Goal: Task Accomplishment & Management: Manage account settings

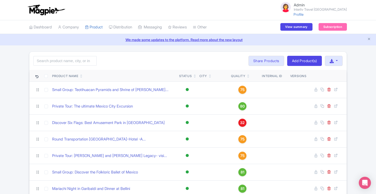
click at [371, 39] on link "We made some updates to the platform. Read more about the new layout" at bounding box center [188, 39] width 370 height 5
click at [369, 38] on icon "Close announcement" at bounding box center [369, 39] width 4 height 4
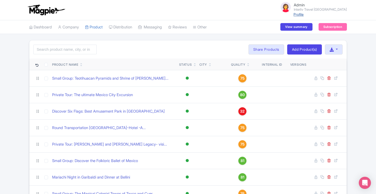
click at [304, 15] on link "Profile" at bounding box center [298, 14] width 10 height 4
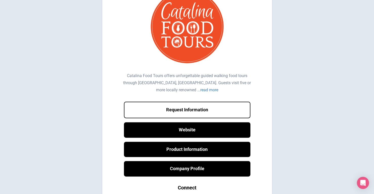
scroll to position [24, 0]
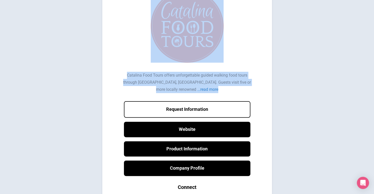
drag, startPoint x: 371, startPoint y: 91, endPoint x: 376, endPoint y: 67, distance: 24.8
click at [374, 67] on html "Catalina Food Tours offers unforgettable guided walking food tours through Aval…" at bounding box center [187, 103] width 374 height 254
click at [352, 74] on body "Catalina Food Tours offers unforgettable guided walking food tours through Aval…" at bounding box center [187, 103] width 374 height 244
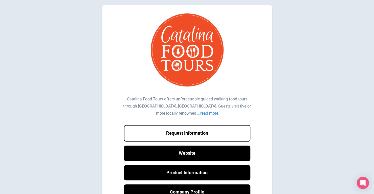
scroll to position [44, 0]
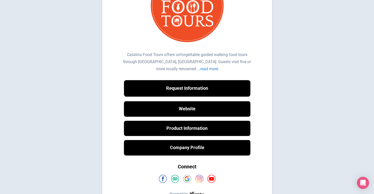
click at [234, 86] on button "Request Information" at bounding box center [187, 88] width 127 height 16
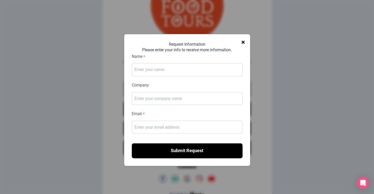
click at [244, 44] on span "×" at bounding box center [243, 42] width 4 height 11
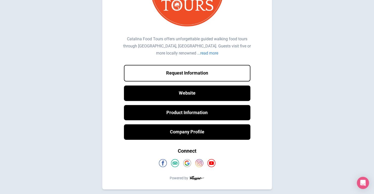
scroll to position [0, 0]
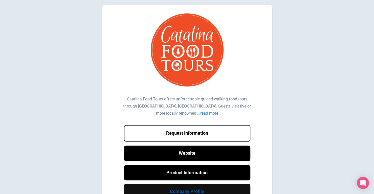
click at [191, 187] on link "Company Profile" at bounding box center [187, 190] width 127 height 15
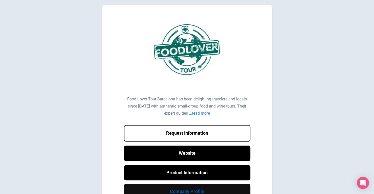
click at [195, 188] on link "Company Profile" at bounding box center [187, 190] width 127 height 15
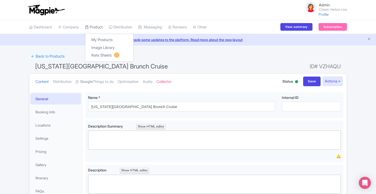
click at [97, 27] on link "Product" at bounding box center [94, 27] width 18 height 14
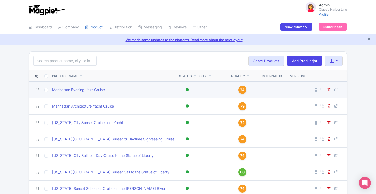
click at [244, 90] on span "74" at bounding box center [242, 90] width 4 height 6
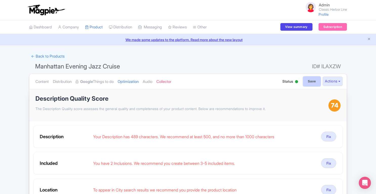
click at [307, 80] on input "Save" at bounding box center [312, 81] width 18 height 10
type input "Saving..."
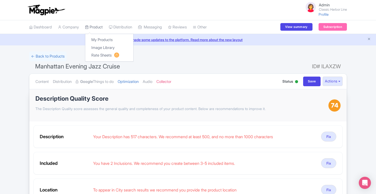
click at [95, 26] on link "Product" at bounding box center [94, 27] width 18 height 14
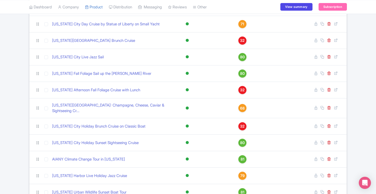
scroll to position [248, 0]
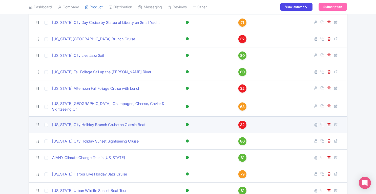
click at [243, 122] on span "32" at bounding box center [242, 125] width 5 height 6
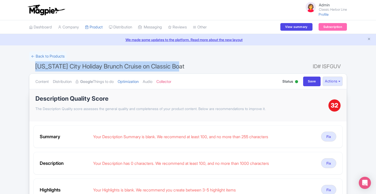
drag, startPoint x: 35, startPoint y: 66, endPoint x: 192, endPoint y: 70, distance: 156.4
click at [192, 70] on h1 "[US_STATE] City Holiday Brunch Cruise on Classic Boat ID# ISFGUV" at bounding box center [188, 67] width 318 height 12
click at [99, 26] on link "Product" at bounding box center [94, 27] width 18 height 14
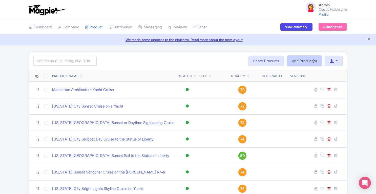
click at [291, 62] on link "Add Product(s)" at bounding box center [304, 61] width 35 height 10
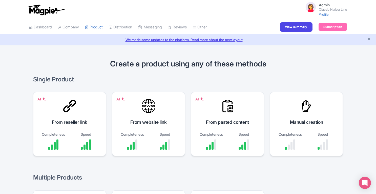
scroll to position [56, 0]
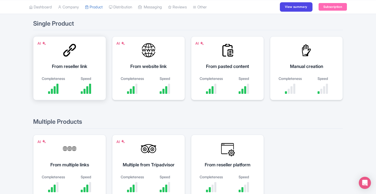
click at [70, 69] on div "AI From reseller link Completeness Speed" at bounding box center [69, 68] width 73 height 64
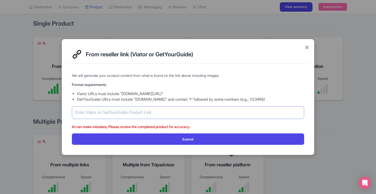
click at [142, 115] on input "text" at bounding box center [188, 112] width 232 height 13
paste input "https://www.viator.com/tours/New-York-City/New-York-City-Holiday-Brunch-Cruise/…"
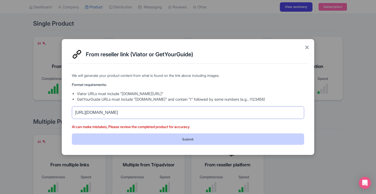
type input "https://www.viator.com/tours/New-York-City/New-York-City-Holiday-Brunch-Cruise/…"
click at [182, 140] on button "Submit" at bounding box center [188, 138] width 232 height 11
click at [191, 142] on button "Submit" at bounding box center [188, 138] width 232 height 11
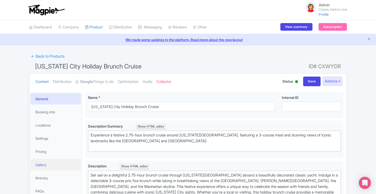
click at [49, 165] on link "Gallery" at bounding box center [55, 164] width 51 height 11
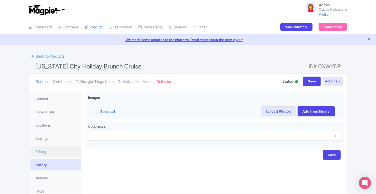
click at [48, 152] on link "Pricing" at bounding box center [55, 150] width 51 height 11
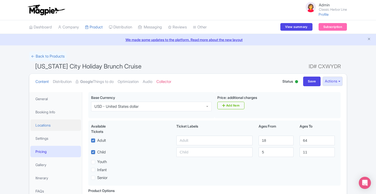
click at [47, 126] on link "Locations" at bounding box center [55, 124] width 51 height 11
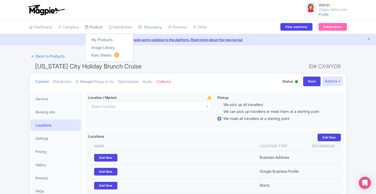
click at [99, 26] on link "Product" at bounding box center [94, 27] width 18 height 14
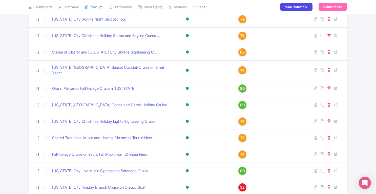
scroll to position [498, 0]
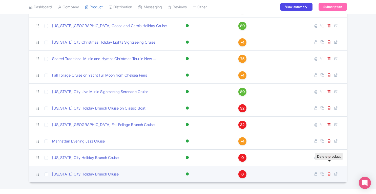
click at [329, 172] on icon at bounding box center [329, 174] width 4 height 4
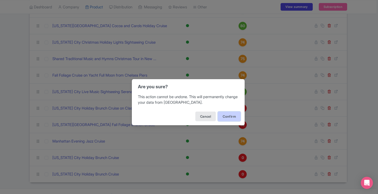
click at [226, 116] on button "Confirm" at bounding box center [229, 116] width 23 height 10
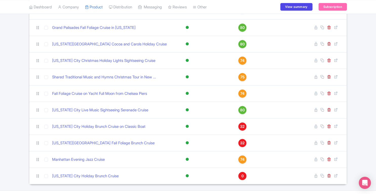
scroll to position [481, 0]
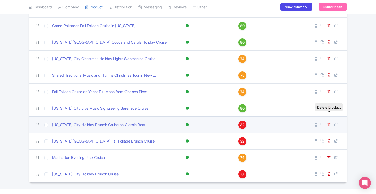
click at [330, 122] on icon at bounding box center [329, 124] width 4 height 4
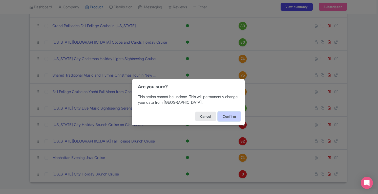
click at [228, 117] on button "Confirm" at bounding box center [229, 116] width 23 height 10
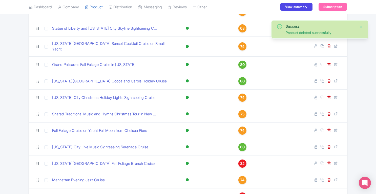
scroll to position [465, 0]
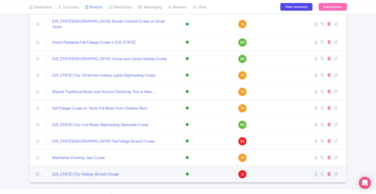
click at [242, 171] on span "0" at bounding box center [242, 174] width 2 height 6
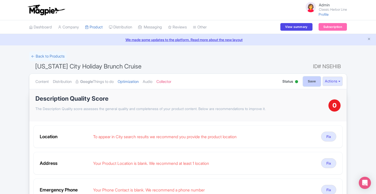
click at [313, 78] on input "Save" at bounding box center [312, 81] width 18 height 10
type input "Saving..."
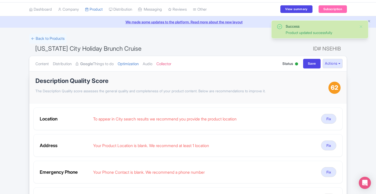
scroll to position [13, 0]
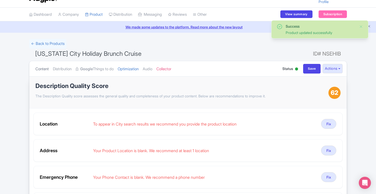
click at [39, 67] on link "Content" at bounding box center [41, 69] width 13 height 16
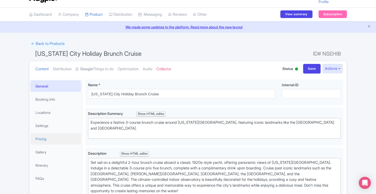
click at [49, 137] on link "Pricing" at bounding box center [55, 138] width 51 height 11
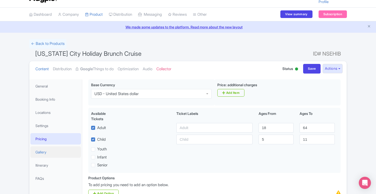
click at [49, 148] on link "Gallery" at bounding box center [55, 151] width 51 height 11
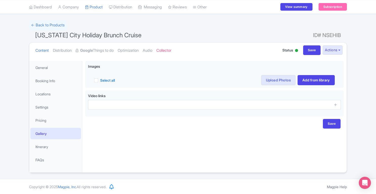
scroll to position [0, 0]
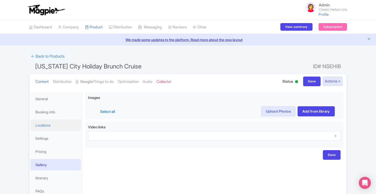
click at [46, 124] on link "Locations" at bounding box center [55, 124] width 51 height 11
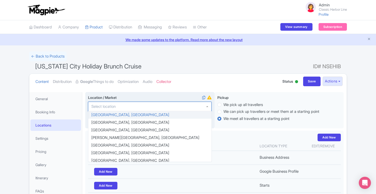
click at [117, 107] on input "Location / Market i" at bounding box center [104, 106] width 27 height 5
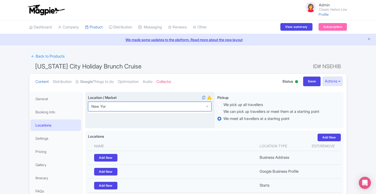
type input "[US_STATE]"
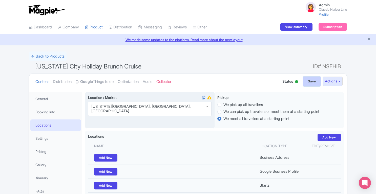
click at [309, 78] on input "Save" at bounding box center [312, 81] width 18 height 10
type input "Saving..."
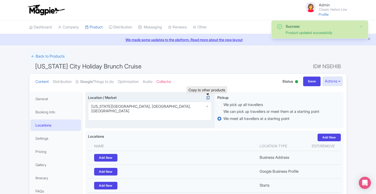
click at [206, 98] on icon at bounding box center [207, 97] width 7 height 5
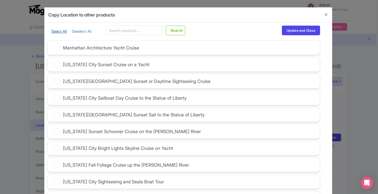
click at [57, 32] on link "Select All" at bounding box center [58, 31] width 15 height 5
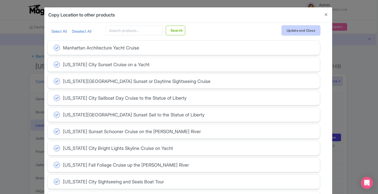
click at [293, 30] on button "Update and Close" at bounding box center [301, 31] width 38 height 10
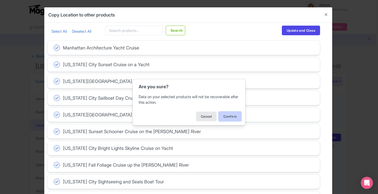
click at [230, 115] on button "Confirm" at bounding box center [230, 116] width 23 height 10
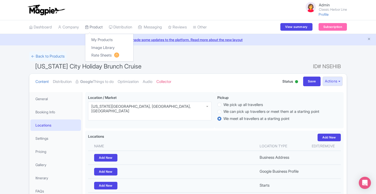
click at [98, 27] on link "Product" at bounding box center [94, 27] width 18 height 14
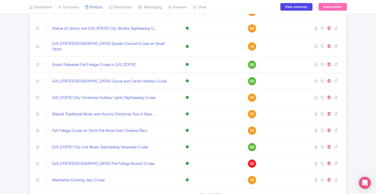
scroll to position [465, 0]
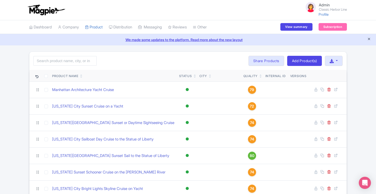
click at [369, 40] on icon "Close announcement" at bounding box center [369, 39] width 4 height 4
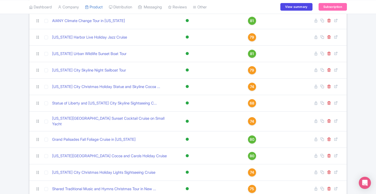
scroll to position [454, 0]
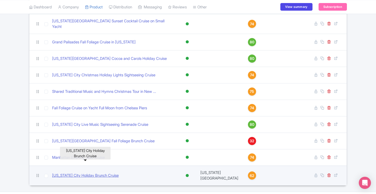
click at [107, 172] on link "[US_STATE] City Holiday Brunch Cruise" at bounding box center [85, 175] width 67 height 6
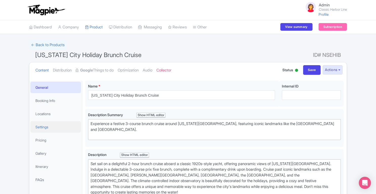
click at [48, 123] on link "Settings" at bounding box center [55, 126] width 51 height 11
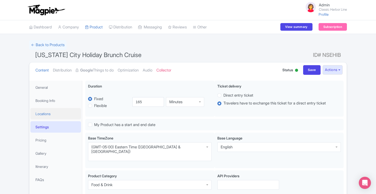
click at [49, 115] on link "Locations" at bounding box center [55, 113] width 51 height 11
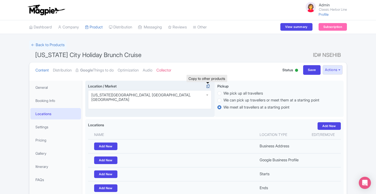
click at [210, 85] on icon at bounding box center [207, 86] width 7 height 5
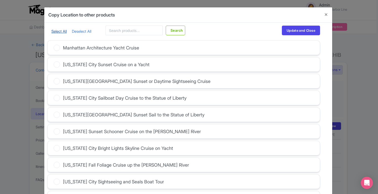
click at [53, 32] on link "Select All" at bounding box center [58, 31] width 15 height 5
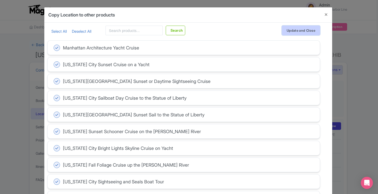
click at [292, 29] on button "Update and Close" at bounding box center [301, 31] width 38 height 10
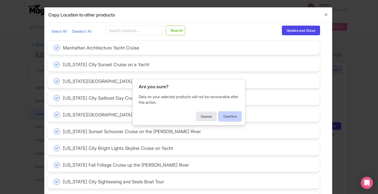
click at [233, 113] on button "Confirm" at bounding box center [230, 116] width 23 height 10
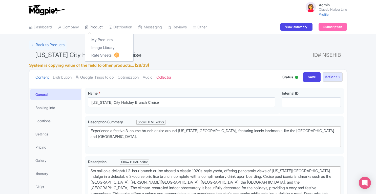
click at [99, 29] on link "Product" at bounding box center [94, 27] width 18 height 14
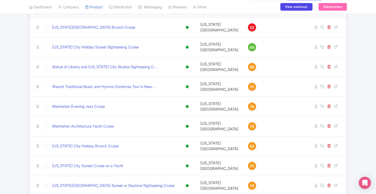
scroll to position [53, 0]
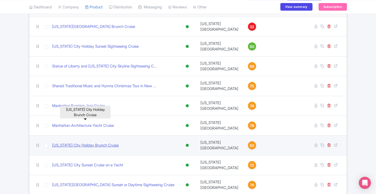
click at [99, 142] on link "[US_STATE] City Holiday Brunch Cruise" at bounding box center [85, 145] width 67 height 6
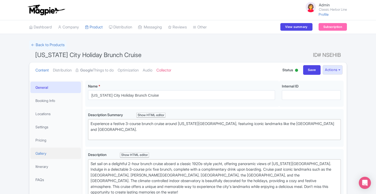
click at [44, 156] on link "Gallery" at bounding box center [55, 152] width 51 height 11
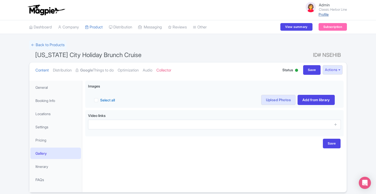
click at [320, 15] on link "Profile" at bounding box center [324, 14] width 10 height 4
click at [76, 26] on link "Company" at bounding box center [68, 27] width 21 height 14
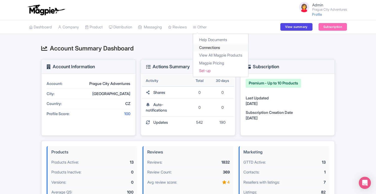
click at [214, 46] on link "Connections" at bounding box center [220, 48] width 55 height 8
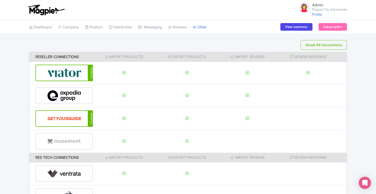
scroll to position [67, 0]
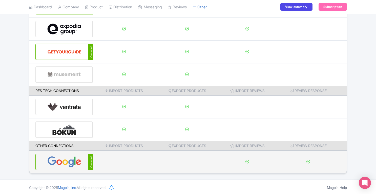
click at [72, 159] on img at bounding box center [64, 161] width 34 height 15
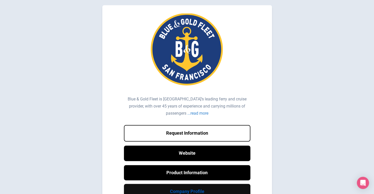
click at [206, 189] on link "Company Profile" at bounding box center [187, 190] width 127 height 15
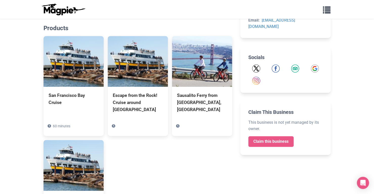
scroll to position [194, 0]
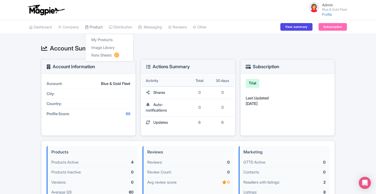
click at [96, 29] on link "Product" at bounding box center [94, 27] width 18 height 14
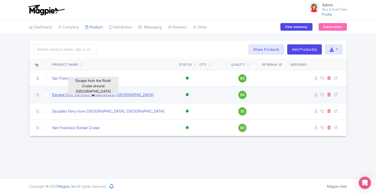
click at [101, 92] on link "Escape from the Rock! Cruise around [GEOGRAPHIC_DATA]" at bounding box center [102, 95] width 101 height 6
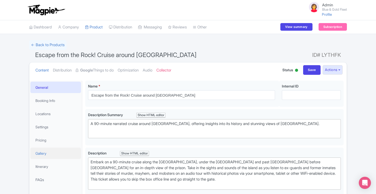
click at [48, 151] on link "Gallery" at bounding box center [55, 152] width 51 height 11
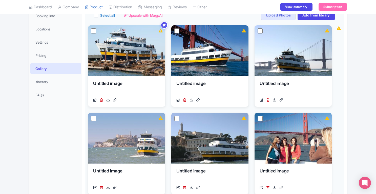
scroll to position [85, 0]
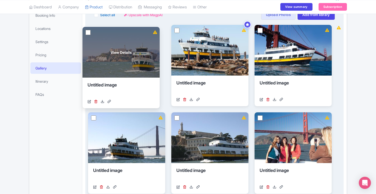
drag, startPoint x: 139, startPoint y: 142, endPoint x: 134, endPoint y: 57, distance: 85.2
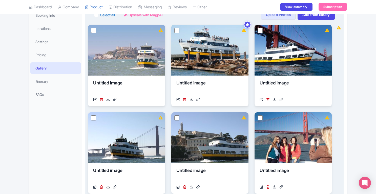
scroll to position [0, 0]
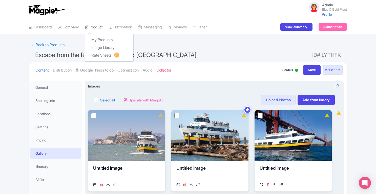
click at [100, 27] on link "Product" at bounding box center [94, 27] width 18 height 14
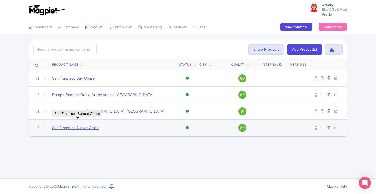
click at [86, 126] on link "San Francisco Sunset Cruise" at bounding box center [75, 128] width 47 height 6
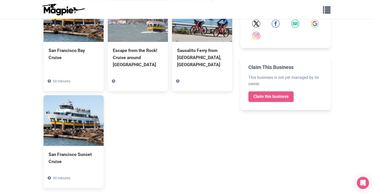
scroll to position [258, 0]
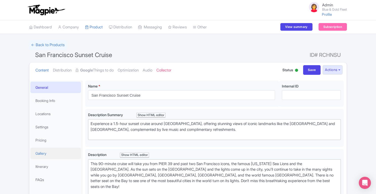
click at [43, 157] on link "Gallery" at bounding box center [55, 152] width 51 height 11
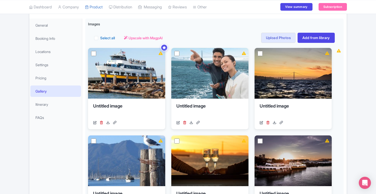
scroll to position [62, 0]
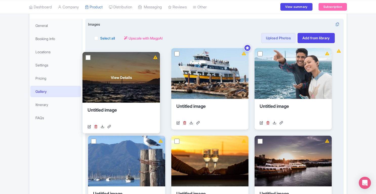
drag, startPoint x: 299, startPoint y: 81, endPoint x: 128, endPoint y: 85, distance: 171.3
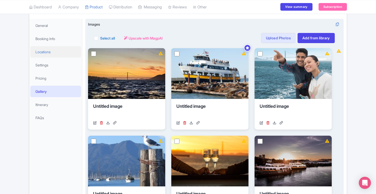
click at [47, 53] on link "Locations" at bounding box center [55, 51] width 51 height 11
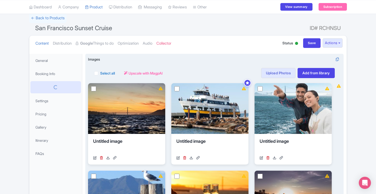
scroll to position [5, 0]
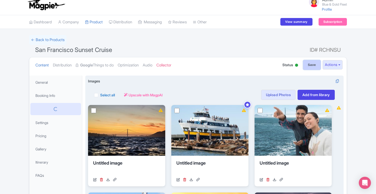
click at [307, 62] on input "Save" at bounding box center [312, 65] width 18 height 10
type input "Saving..."
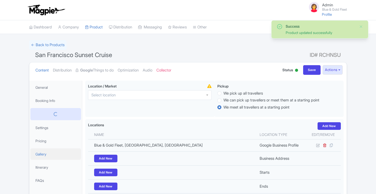
scroll to position [80, 0]
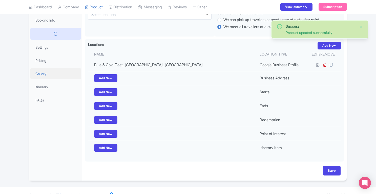
click at [44, 71] on link "Gallery" at bounding box center [55, 73] width 51 height 11
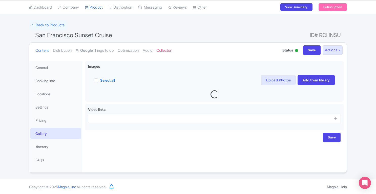
scroll to position [0, 0]
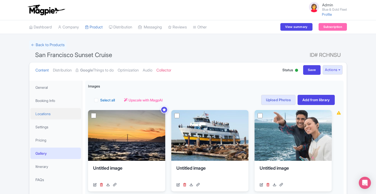
click at [54, 110] on link "Locations" at bounding box center [55, 113] width 51 height 11
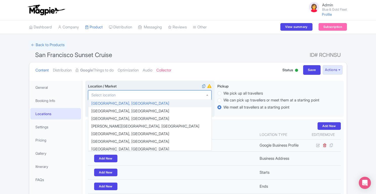
click at [115, 95] on input "Location / Market i" at bounding box center [104, 95] width 27 height 5
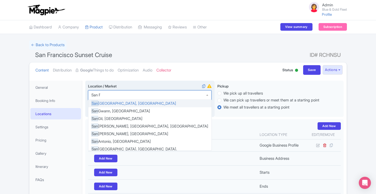
type input "San Fr"
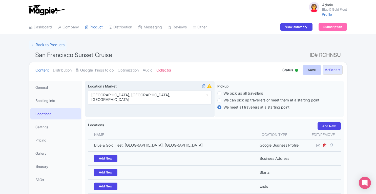
click at [307, 72] on input "Save" at bounding box center [312, 70] width 18 height 10
type input "Saving..."
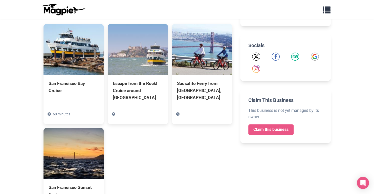
scroll to position [217, 0]
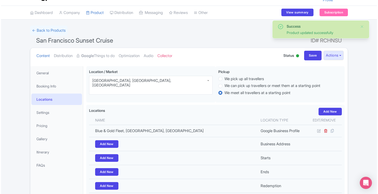
scroll to position [13, 0]
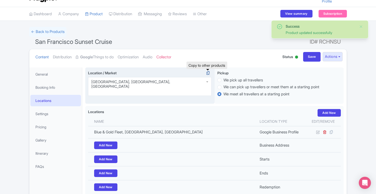
click at [208, 73] on icon at bounding box center [207, 73] width 7 height 5
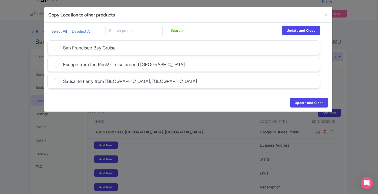
click at [59, 29] on link "Select All" at bounding box center [58, 31] width 15 height 5
click at [292, 30] on button "Update and Close" at bounding box center [301, 31] width 38 height 10
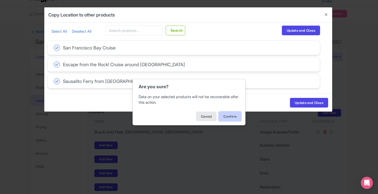
click at [225, 117] on button "Confirm" at bounding box center [230, 116] width 23 height 10
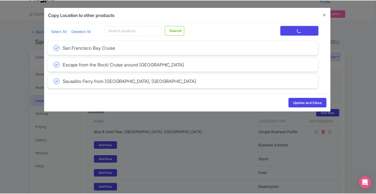
scroll to position [0, 0]
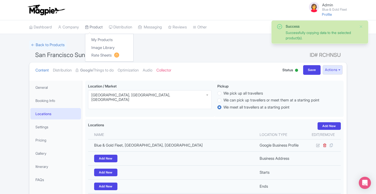
click at [97, 27] on link "Product" at bounding box center [94, 27] width 18 height 14
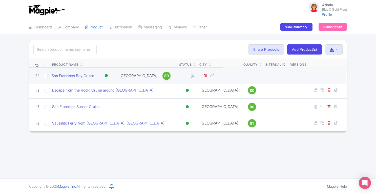
drag, startPoint x: 38, startPoint y: 94, endPoint x: 38, endPoint y: 75, distance: 19.2
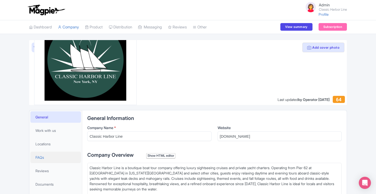
click at [45, 157] on link "FAQs" at bounding box center [55, 156] width 51 height 11
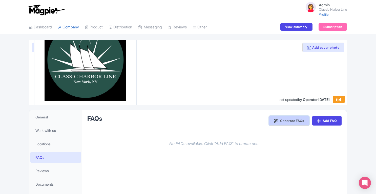
click at [286, 117] on link "Generate FAQs" at bounding box center [289, 121] width 40 height 10
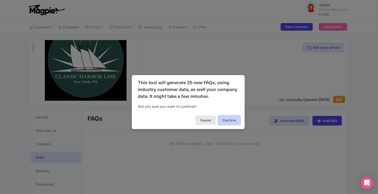
click at [224, 120] on button "Confirm" at bounding box center [229, 120] width 23 height 10
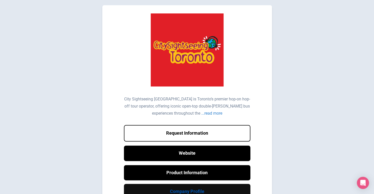
click at [201, 188] on link "Company Profile" at bounding box center [187, 190] width 127 height 15
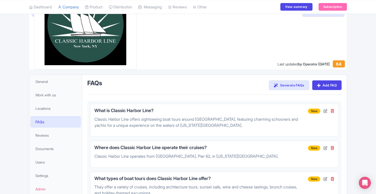
scroll to position [32, 0]
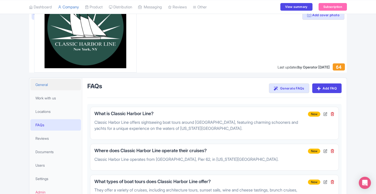
click at [52, 83] on link "General" at bounding box center [55, 84] width 51 height 11
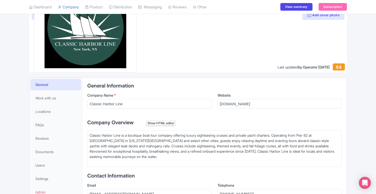
scroll to position [219, 0]
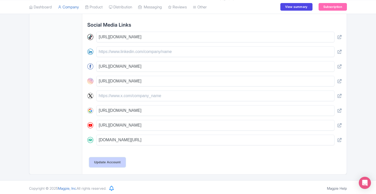
click at [106, 162] on input "Update Account" at bounding box center [107, 162] width 36 height 10
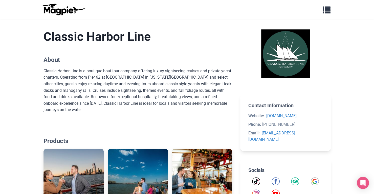
scroll to position [94, 0]
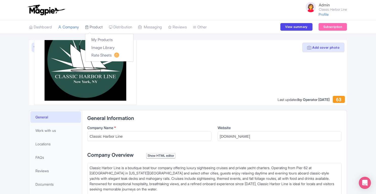
click at [99, 27] on link "Product" at bounding box center [94, 27] width 18 height 14
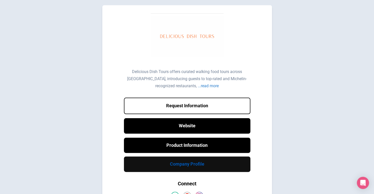
click at [213, 165] on link "Company Profile" at bounding box center [187, 163] width 127 height 15
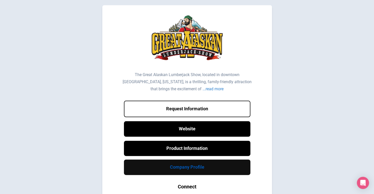
click at [202, 173] on link "Company Profile" at bounding box center [187, 166] width 127 height 15
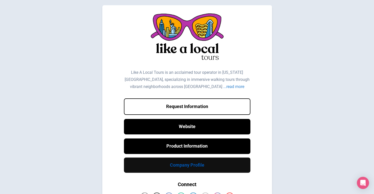
click at [206, 164] on link "Company Profile" at bounding box center [187, 164] width 127 height 15
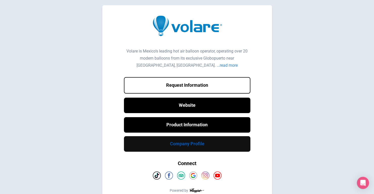
click at [222, 140] on link "Company Profile" at bounding box center [187, 143] width 127 height 15
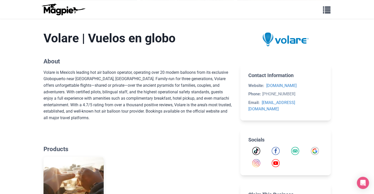
scroll to position [93, 0]
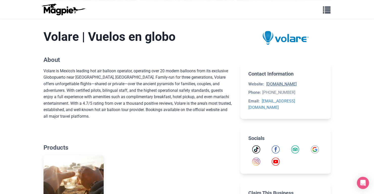
click at [288, 85] on link "[DOMAIN_NAME]" at bounding box center [281, 83] width 30 height 5
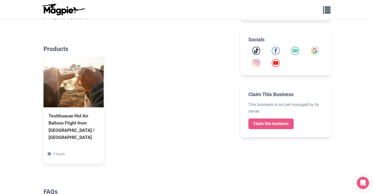
scroll to position [121, 0]
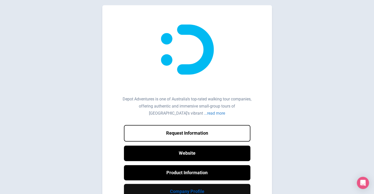
click at [205, 190] on link "Company Profile" at bounding box center [187, 190] width 127 height 15
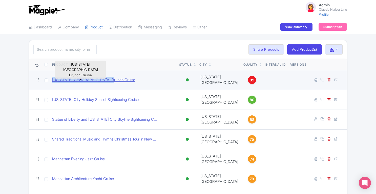
drag, startPoint x: 124, startPoint y: 78, endPoint x: 52, endPoint y: 79, distance: 72.4
click at [52, 79] on div "[US_STATE][GEOGRAPHIC_DATA] Brunch Cruise" at bounding box center [113, 80] width 123 height 6
copy link "[US_STATE][GEOGRAPHIC_DATA] Brunch Cruise"
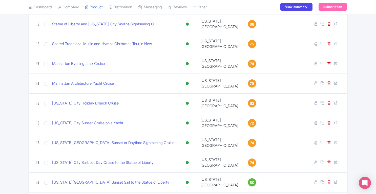
scroll to position [99, 0]
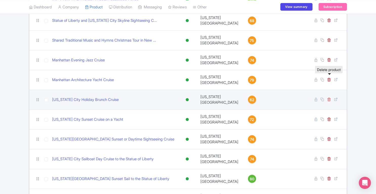
click at [329, 97] on icon at bounding box center [329, 99] width 4 height 4
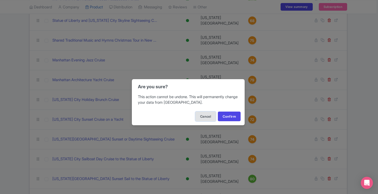
click at [206, 115] on button "Cancel" at bounding box center [205, 116] width 20 height 10
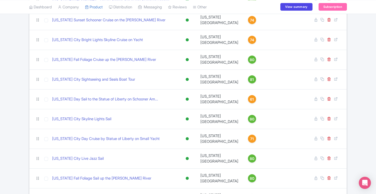
scroll to position [281, 0]
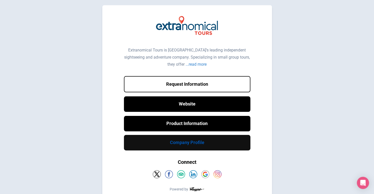
click at [179, 141] on link "Company Profile" at bounding box center [187, 142] width 127 height 15
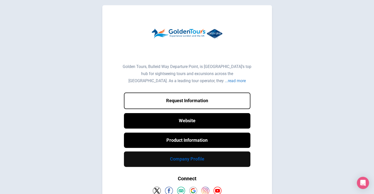
click at [183, 162] on link "Company Profile" at bounding box center [187, 158] width 127 height 15
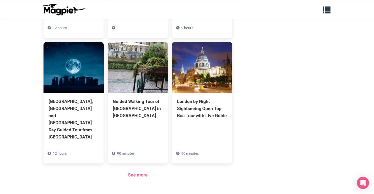
scroll to position [340, 0]
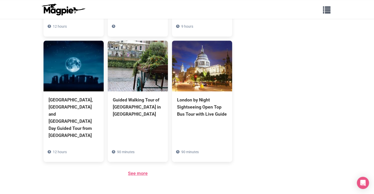
click at [139, 170] on link "See more" at bounding box center [138, 172] width 20 height 5
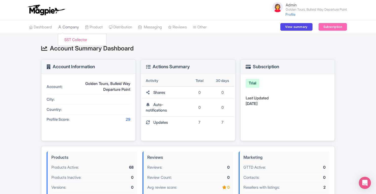
click at [74, 29] on link "Company" at bounding box center [68, 27] width 21 height 14
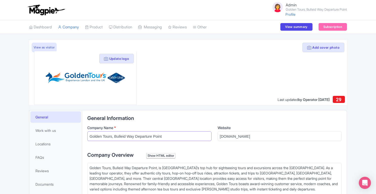
drag, startPoint x: 112, startPoint y: 136, endPoint x: 176, endPoint y: 133, distance: 64.3
click at [176, 133] on input "Golden Tours, Bulleid Way Departure Point" at bounding box center [149, 136] width 124 height 10
type input "Golden Tours"
drag, startPoint x: 162, startPoint y: 167, endPoint x: 112, endPoint y: 169, distance: 50.1
click at [112, 169] on div "Golden Tours, Bulleid Way Departure Point, is London’s top hub for sightseeing …" at bounding box center [215, 181] width 250 height 32
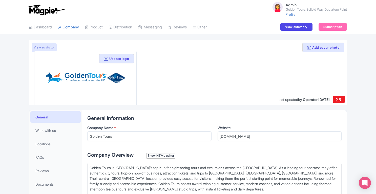
type trix-editor "<div>Golden Tours is London’s top hub for sightseeing tours and excursions acro…"
click at [134, 133] on input "Golden Tours" at bounding box center [149, 136] width 124 height 10
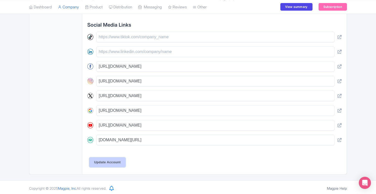
click at [114, 159] on input "Update Account" at bounding box center [107, 162] width 36 height 10
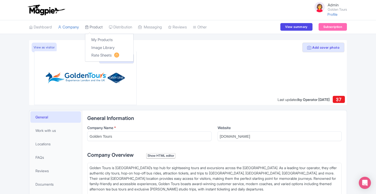
click at [96, 26] on link "Product" at bounding box center [94, 27] width 18 height 14
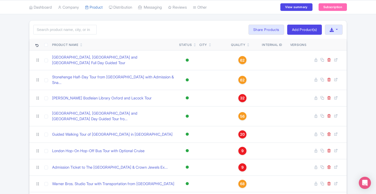
scroll to position [20, 0]
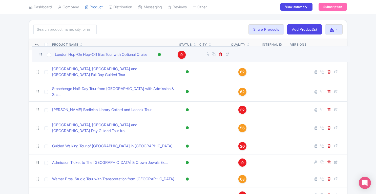
drag, startPoint x: 38, startPoint y: 140, endPoint x: 40, endPoint y: 54, distance: 85.8
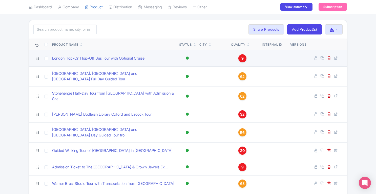
click at [241, 55] on span "9" at bounding box center [242, 58] width 2 height 6
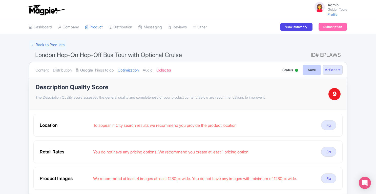
click at [310, 68] on input "Save" at bounding box center [312, 70] width 18 height 10
type input "Saving..."
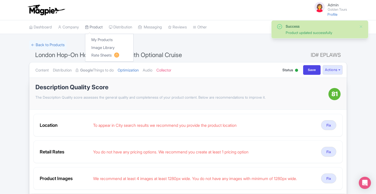
click at [95, 28] on link "Product" at bounding box center [94, 27] width 18 height 14
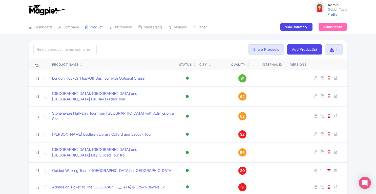
click at [330, 16] on link "Profile" at bounding box center [332, 14] width 10 height 4
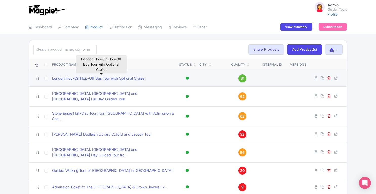
click at [114, 76] on link "London Hop-On Hop-Off Bus Tour with Optional Cruise" at bounding box center [98, 78] width 92 height 6
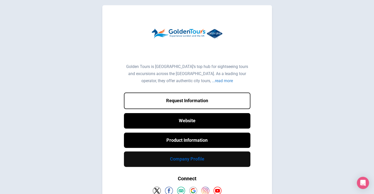
click at [191, 155] on link "Company Profile" at bounding box center [187, 158] width 127 height 15
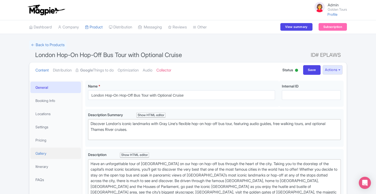
click at [43, 153] on link "Gallery" at bounding box center [55, 152] width 51 height 11
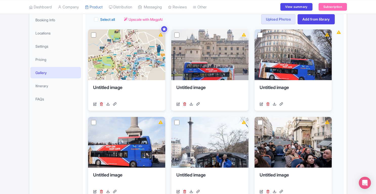
scroll to position [82, 0]
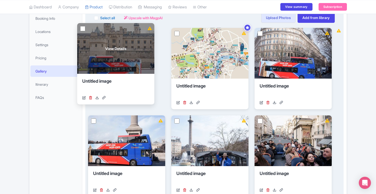
drag, startPoint x: 218, startPoint y: 69, endPoint x: 126, endPoint y: 65, distance: 92.5
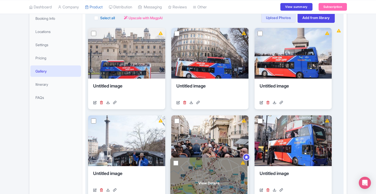
drag, startPoint x: 202, startPoint y: 60, endPoint x: 201, endPoint y: 190, distance: 129.5
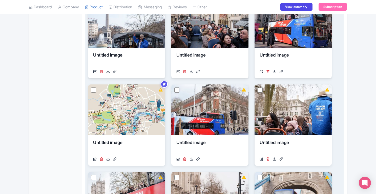
scroll to position [198, 0]
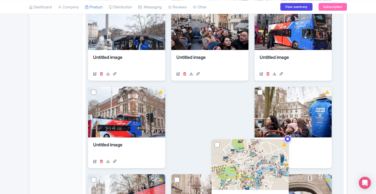
drag, startPoint x: 128, startPoint y: 110, endPoint x: 251, endPoint y: 162, distance: 134.0
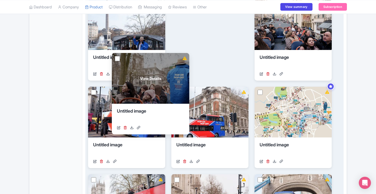
drag, startPoint x: 290, startPoint y: 114, endPoint x: 147, endPoint y: 79, distance: 147.5
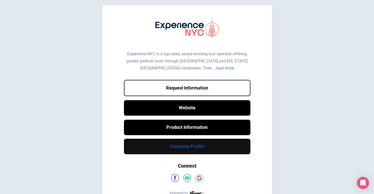
click at [188, 148] on link "Company Profile" at bounding box center [187, 145] width 127 height 15
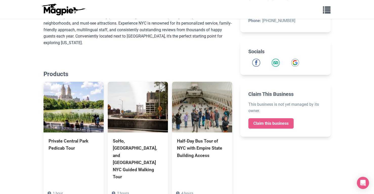
scroll to position [177, 0]
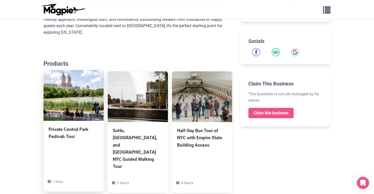
click at [58, 98] on img at bounding box center [74, 95] width 60 height 51
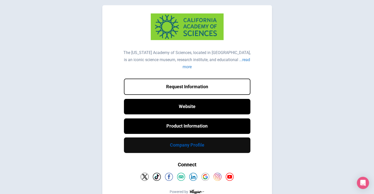
click at [200, 144] on link "Company Profile" at bounding box center [187, 144] width 127 height 15
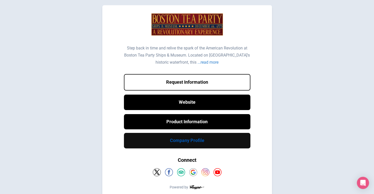
click at [202, 143] on link "Company Profile" at bounding box center [187, 140] width 127 height 15
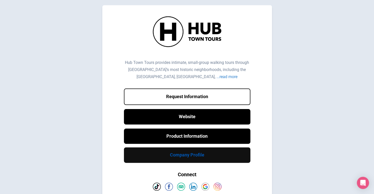
click at [198, 155] on link "Company Profile" at bounding box center [187, 154] width 127 height 15
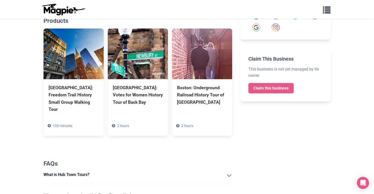
scroll to position [218, 0]
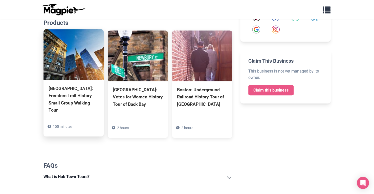
click at [79, 51] on img at bounding box center [74, 54] width 60 height 51
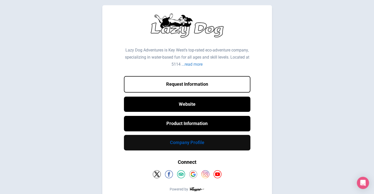
click at [208, 143] on link "Company Profile" at bounding box center [187, 142] width 127 height 15
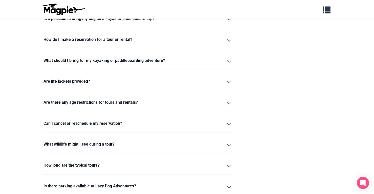
scroll to position [574, 0]
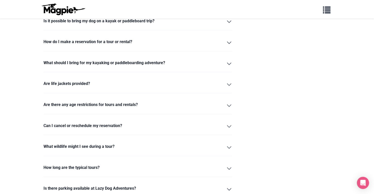
click at [230, 110] on summary "Are there any age restrictions for tours and rentals?" at bounding box center [138, 105] width 189 height 9
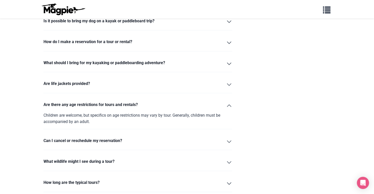
click at [229, 88] on summary "Are life jackets provided?" at bounding box center [138, 84] width 189 height 9
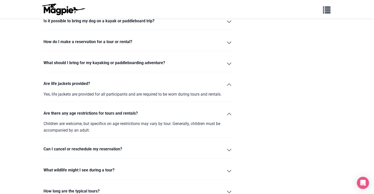
click at [229, 88] on summary "Are life jackets provided?" at bounding box center [138, 84] width 189 height 9
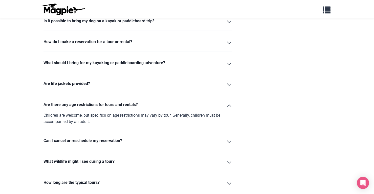
click at [227, 110] on summary "Are there any age restrictions for tours and rentals?" at bounding box center [138, 105] width 189 height 9
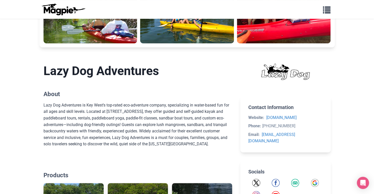
scroll to position [0, 0]
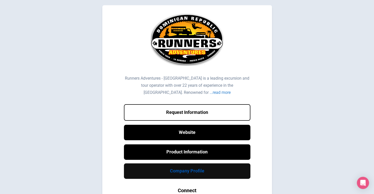
click at [204, 174] on link "Company Profile" at bounding box center [187, 170] width 127 height 15
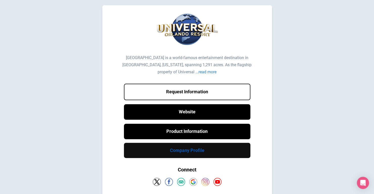
click at [210, 154] on link "Company Profile" at bounding box center [187, 149] width 127 height 15
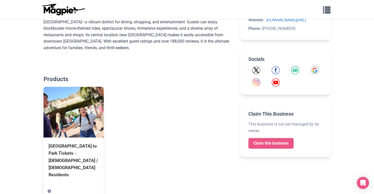
drag, startPoint x: 377, startPoint y: 13, endPoint x: 377, endPoint y: 50, distance: 36.9
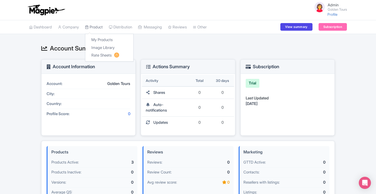
click at [100, 28] on link "Product" at bounding box center [94, 27] width 18 height 14
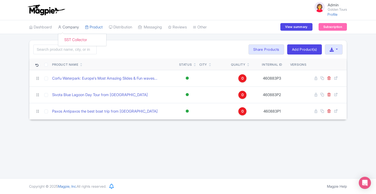
click at [68, 26] on link "Company" at bounding box center [68, 27] width 21 height 14
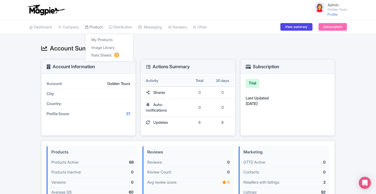
click at [94, 25] on link "Product" at bounding box center [94, 27] width 18 height 14
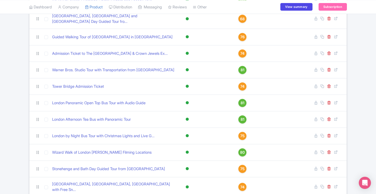
scroll to position [129, 0]
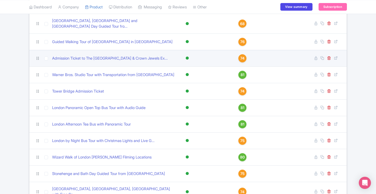
click at [241, 55] on span "74" at bounding box center [242, 58] width 4 height 6
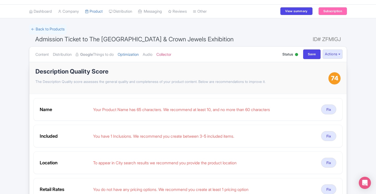
scroll to position [15, 0]
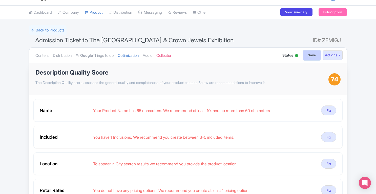
click at [308, 59] on input "Save" at bounding box center [312, 55] width 18 height 10
type input "Saving..."
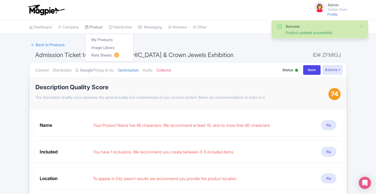
click at [101, 27] on link "Product" at bounding box center [94, 27] width 18 height 14
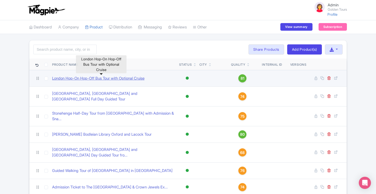
click at [88, 77] on link "London Hop-On Hop-Off Bus Tour with Optional Cruise" at bounding box center [98, 78] width 92 height 6
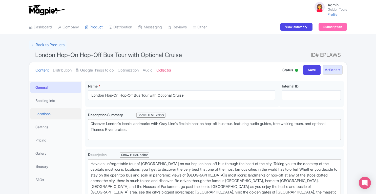
click at [53, 115] on link "Locations" at bounding box center [55, 113] width 51 height 11
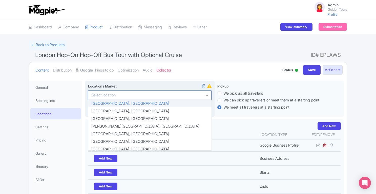
click at [148, 96] on div at bounding box center [149, 95] width 123 height 10
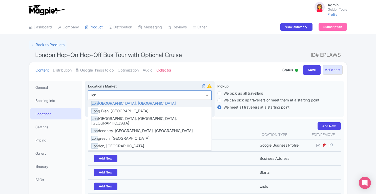
type input "lond"
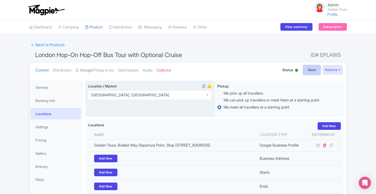
click at [315, 72] on input "Save" at bounding box center [312, 70] width 18 height 10
type input "Saving..."
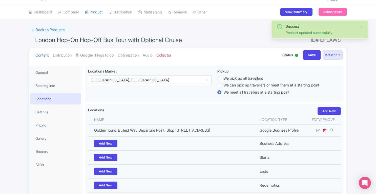
scroll to position [12, 0]
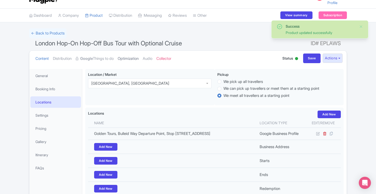
click at [130, 60] on link "Optimization" at bounding box center [128, 59] width 21 height 16
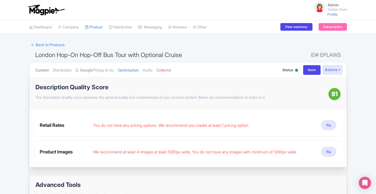
click at [47, 67] on link "Content" at bounding box center [41, 70] width 13 height 16
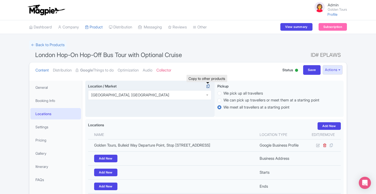
click at [208, 87] on icon at bounding box center [207, 86] width 7 height 5
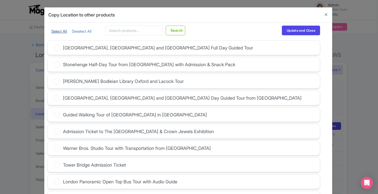
click at [61, 32] on link "Select All" at bounding box center [58, 31] width 15 height 5
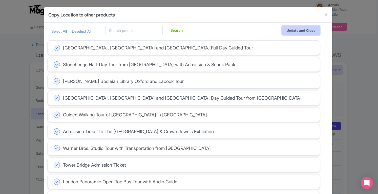
click at [300, 31] on button "Update and Close" at bounding box center [301, 31] width 38 height 10
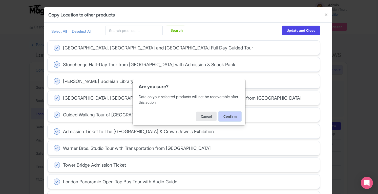
click at [233, 116] on button "Confirm" at bounding box center [230, 116] width 23 height 10
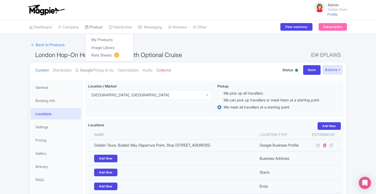
click at [99, 29] on link "Product" at bounding box center [94, 27] width 18 height 14
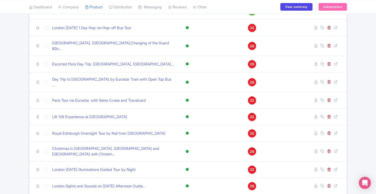
scroll to position [736, 0]
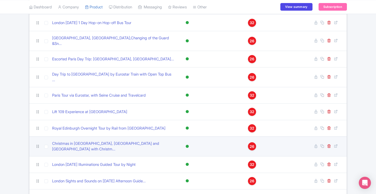
click at [250, 143] on span "26" at bounding box center [252, 146] width 5 height 6
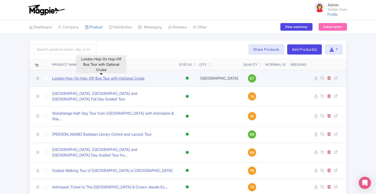
click at [118, 75] on link "London Hop-On Hop-Off Bus Tour with Optional Cruise" at bounding box center [98, 78] width 92 height 6
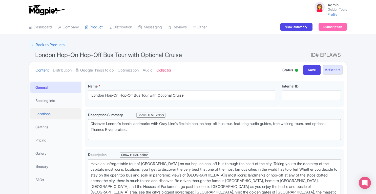
click at [47, 111] on link "Locations" at bounding box center [55, 113] width 51 height 11
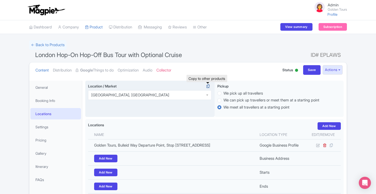
click at [208, 85] on icon at bounding box center [207, 86] width 7 height 5
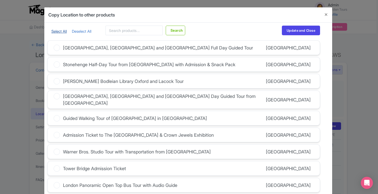
click at [57, 32] on link "Select All" at bounding box center [58, 31] width 15 height 5
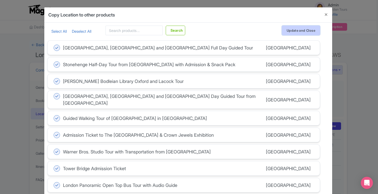
click at [289, 32] on button "Update and Close" at bounding box center [301, 31] width 38 height 10
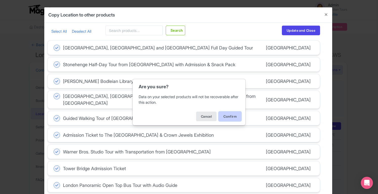
click at [230, 114] on button "Confirm" at bounding box center [230, 116] width 23 height 10
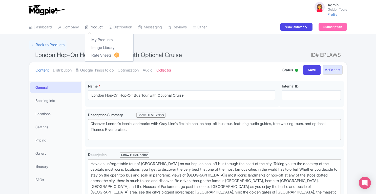
click at [102, 28] on link "Product" at bounding box center [94, 27] width 18 height 14
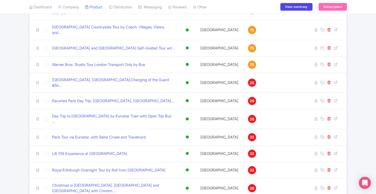
scroll to position [697, 0]
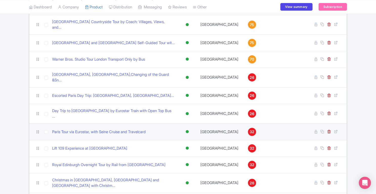
click at [250, 129] on span "32" at bounding box center [252, 132] width 5 height 6
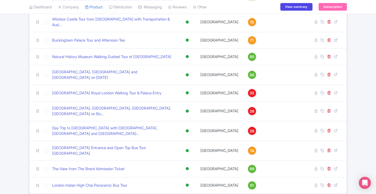
scroll to position [1000, 0]
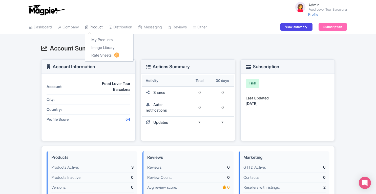
click at [96, 27] on link "Product" at bounding box center [94, 27] width 18 height 14
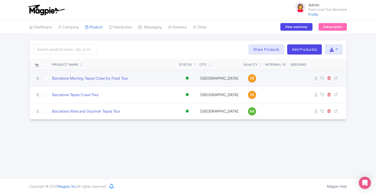
click at [250, 79] on span "78" at bounding box center [252, 78] width 4 height 6
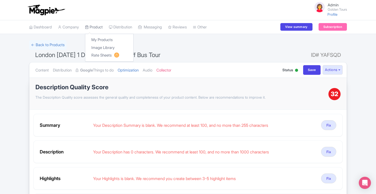
click at [101, 26] on link "Product" at bounding box center [94, 27] width 18 height 14
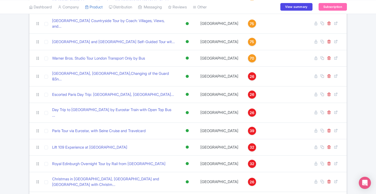
scroll to position [699, 0]
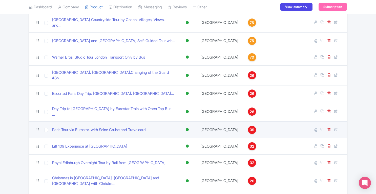
click at [250, 127] on span "39" at bounding box center [252, 130] width 5 height 6
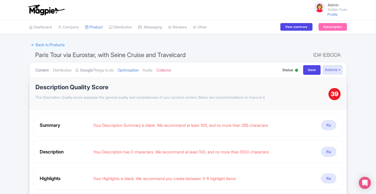
click at [44, 71] on link "Content" at bounding box center [41, 70] width 13 height 16
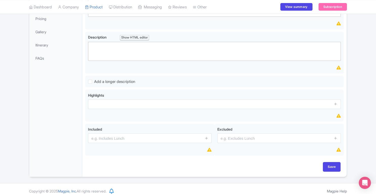
scroll to position [119, 0]
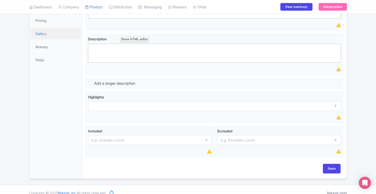
click at [39, 35] on link "Gallery" at bounding box center [55, 33] width 51 height 11
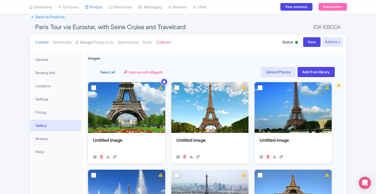
scroll to position [27, 0]
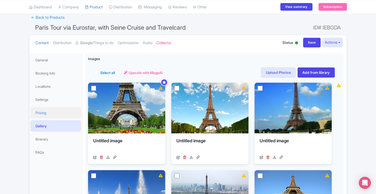
click at [50, 112] on link "Pricing" at bounding box center [55, 112] width 51 height 11
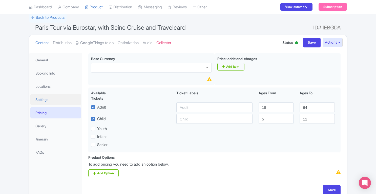
click at [46, 102] on link "Settings" at bounding box center [55, 99] width 51 height 11
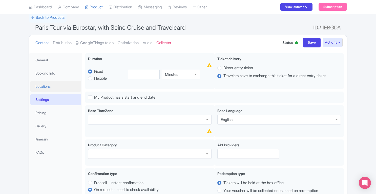
click at [49, 90] on link "Locations" at bounding box center [55, 85] width 51 height 11
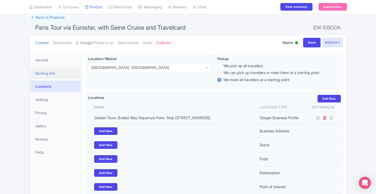
click at [51, 76] on link "Booking Info" at bounding box center [55, 72] width 51 height 11
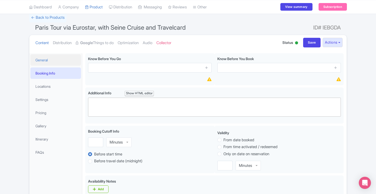
click at [46, 60] on link "General" at bounding box center [55, 59] width 51 height 11
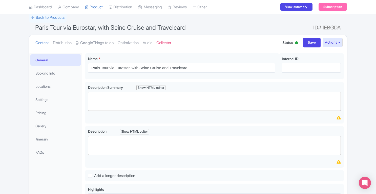
scroll to position [0, 0]
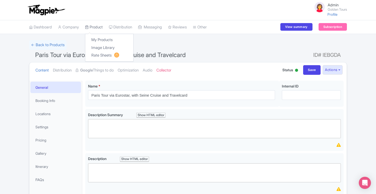
click at [97, 27] on link "Product" at bounding box center [94, 27] width 18 height 14
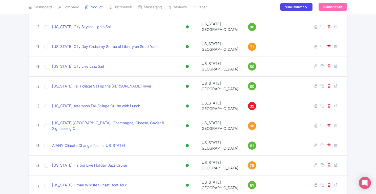
scroll to position [120, 0]
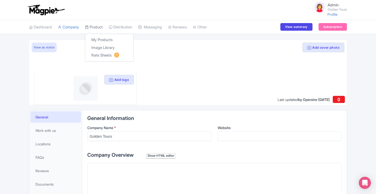
click at [100, 29] on link "Product" at bounding box center [94, 27] width 18 height 14
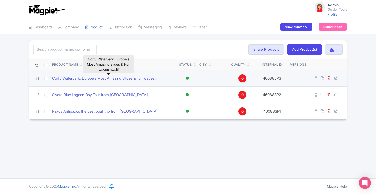
click at [99, 78] on link "Corfu Waterpark: Europe's Most Amazing Slides & Fun waves..." at bounding box center [104, 78] width 105 height 6
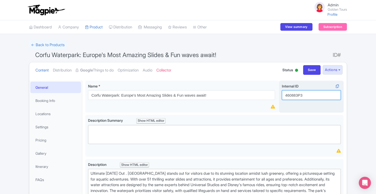
drag, startPoint x: 284, startPoint y: 96, endPoint x: 311, endPoint y: 97, distance: 26.8
click at [311, 97] on input "460883P3" at bounding box center [311, 95] width 59 height 10
drag, startPoint x: 309, startPoint y: 93, endPoint x: 284, endPoint y: 96, distance: 25.5
click at [284, 96] on input "460883P3" at bounding box center [311, 95] width 59 height 10
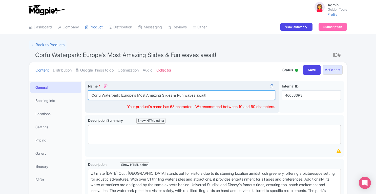
drag, startPoint x: 91, startPoint y: 95, endPoint x: 230, endPoint y: 99, distance: 138.7
click at [230, 99] on input "Corfu Waterpark: Europe's Most Amazing Slides & Fun waves await!" at bounding box center [181, 95] width 187 height 10
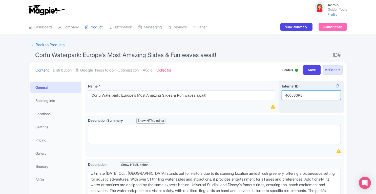
drag, startPoint x: 307, startPoint y: 94, endPoint x: 282, endPoint y: 95, distance: 25.1
click at [282, 95] on input "460883P3" at bounding box center [311, 95] width 59 height 10
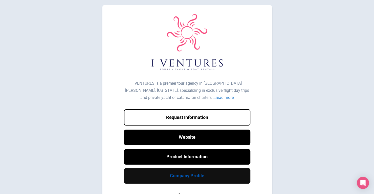
click at [191, 177] on link "Company Profile" at bounding box center [187, 175] width 127 height 15
